Goal: Task Accomplishment & Management: Use online tool/utility

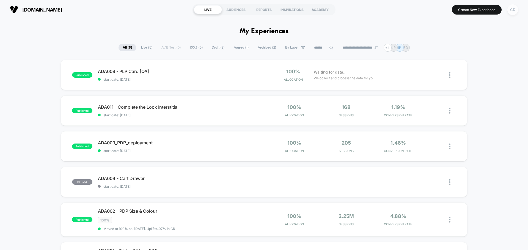
click at [511, 10] on div "CD" at bounding box center [512, 9] width 11 height 11
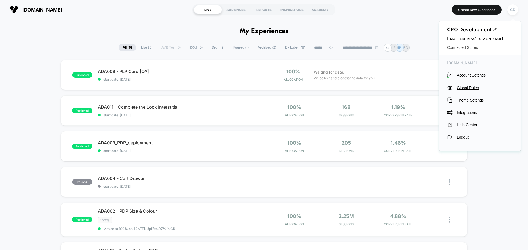
click at [469, 48] on span "Connected Stores" at bounding box center [479, 47] width 65 height 4
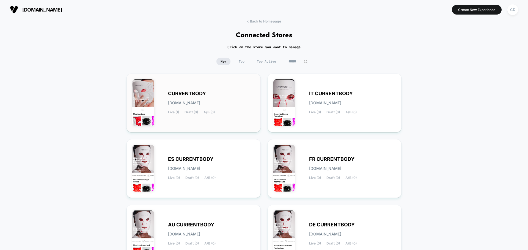
click at [229, 88] on div "CURRENTBODY [DOMAIN_NAME] Live (1) Draft (0) A/B (0)" at bounding box center [193, 102] width 123 height 47
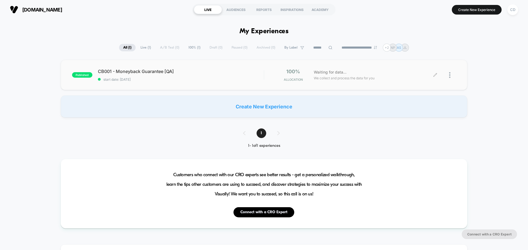
click at [399, 76] on div "Waiting for data... We collect and process the data for you" at bounding box center [373, 75] width 124 height 13
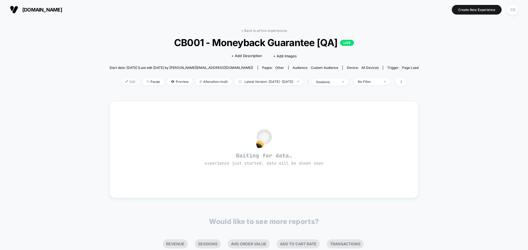
click at [123, 82] on span "Edit" at bounding box center [130, 81] width 18 height 7
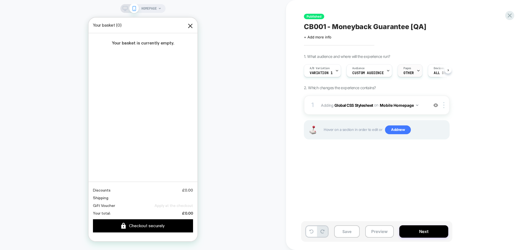
scroll to position [0, 0]
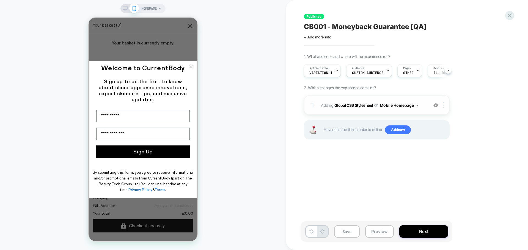
click at [109, 105] on button "Mobile Homepage" at bounding box center [54, 102] width 109 height 150
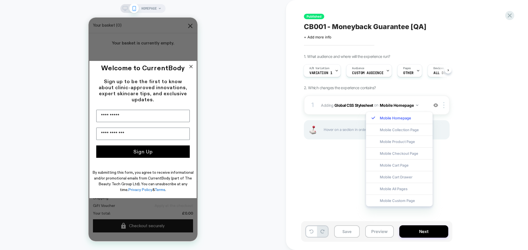
click at [109, 68] on div "Published CB001 - Moneyback Guarantee [QA] Click to edit experience details + A…" at bounding box center [107, 66] width 3 height 3
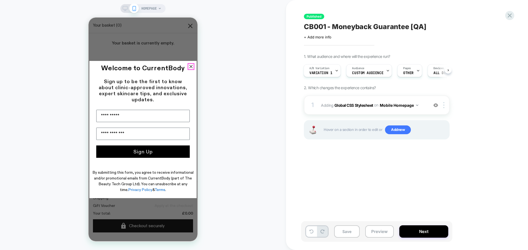
click at [192, 65] on circle "Close dialog" at bounding box center [191, 66] width 7 height 7
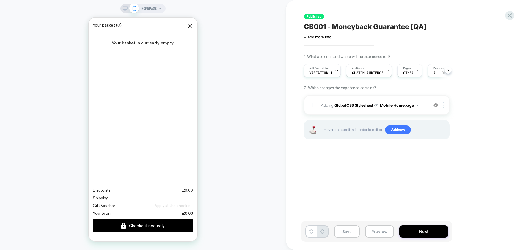
click at [262, 120] on div "HOMEPAGE" at bounding box center [143, 124] width 286 height 239
click at [109, 106] on button "Mobile Homepage" at bounding box center [54, 102] width 109 height 150
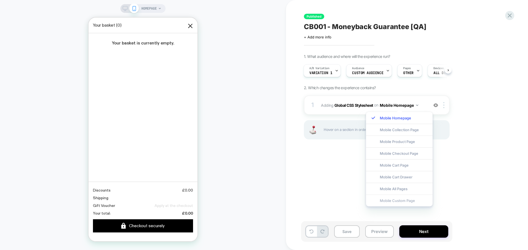
click at [402, 202] on div "Mobile Custom Page" at bounding box center [399, 201] width 67 height 12
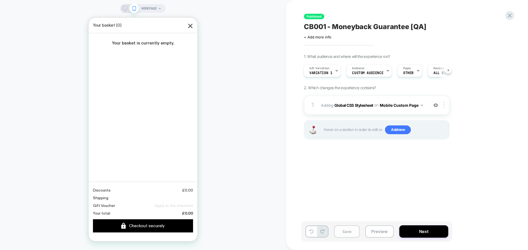
click at [345, 227] on button "Save" at bounding box center [347, 232] width 26 height 12
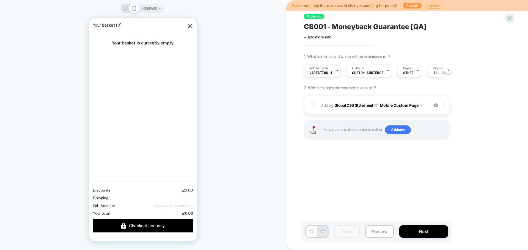
click at [332, 70] on div "A/B Variation Variation 1" at bounding box center [321, 71] width 34 height 12
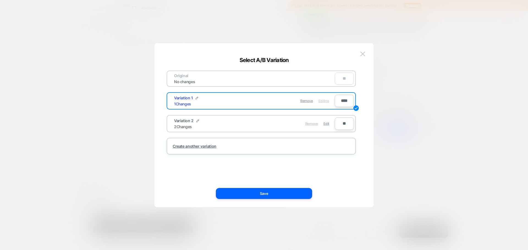
click at [0, 0] on span "Remove" at bounding box center [0, 0] width 0 height 0
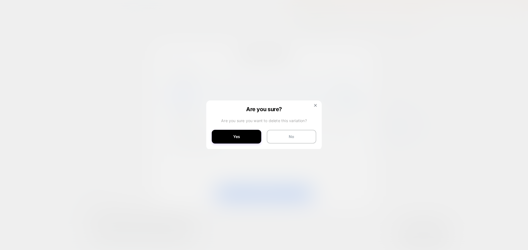
click at [315, 103] on div "Are you sure? Are you sure you want to delete this variation? Yes No" at bounding box center [263, 125] width 115 height 49
click at [315, 108] on button at bounding box center [315, 106] width 6 height 5
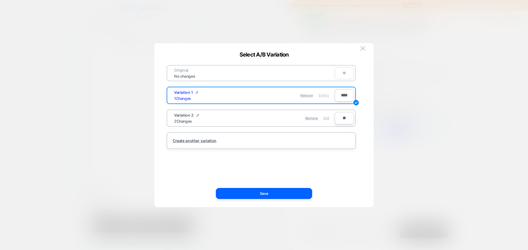
click at [327, 119] on span "Edit" at bounding box center [326, 118] width 6 height 4
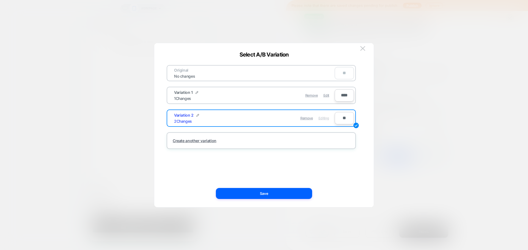
click at [342, 117] on input "**" at bounding box center [343, 118] width 19 height 12
type input "****"
click at [336, 174] on div "Original No changes ** Variation 1 1 Changes Remove Edit **** Variation 2 2 Cha…" at bounding box center [261, 123] width 203 height 148
click at [344, 99] on input "****" at bounding box center [343, 95] width 19 height 12
type input "**"
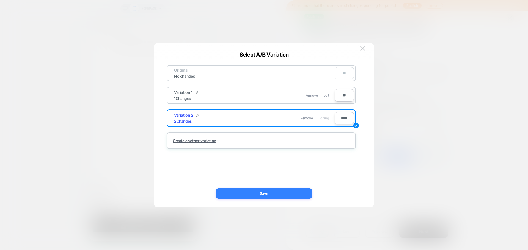
click at [0, 0] on button "Save" at bounding box center [0, 0] width 0 height 0
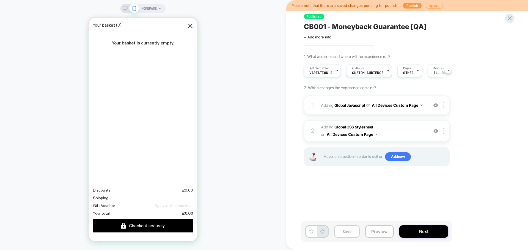
click at [345, 233] on button "Save" at bounding box center [347, 232] width 26 height 12
click at [332, 72] on div "A/B Variation Variation 2" at bounding box center [321, 71] width 34 height 12
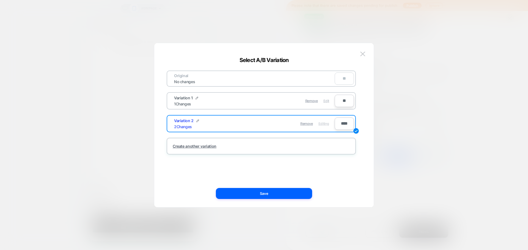
click at [0, 0] on span "Edit" at bounding box center [0, 0] width 0 height 0
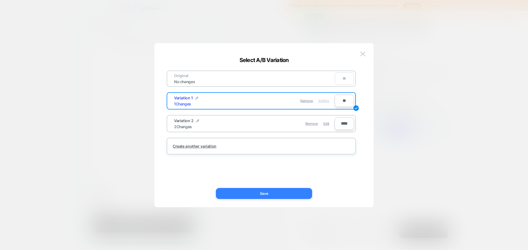
click at [274, 192] on button "Save" at bounding box center [264, 193] width 96 height 11
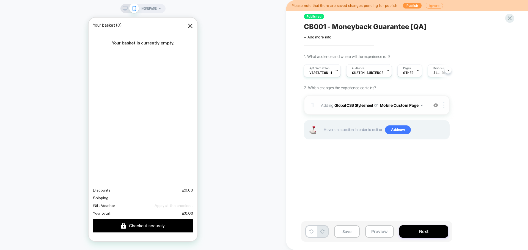
click at [104, 155] on img at bounding box center [54, 158] width 100 height 7
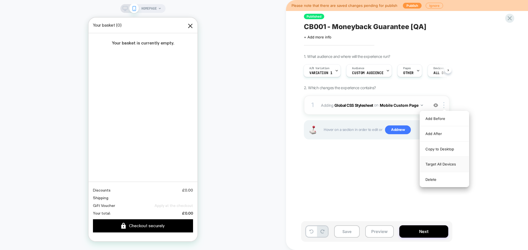
click at [456, 164] on div "Target All Devices" at bounding box center [444, 164] width 49 height 15
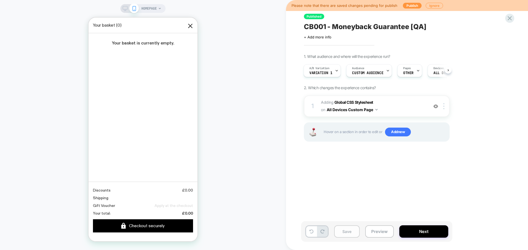
click at [344, 234] on button "Save" at bounding box center [347, 232] width 26 height 12
click at [412, 5] on button "Publish" at bounding box center [412, 6] width 19 height 6
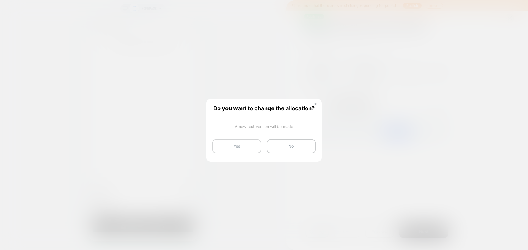
click at [244, 146] on button "Yes" at bounding box center [236, 147] width 49 height 14
